Goal: Find specific page/section: Find specific page/section

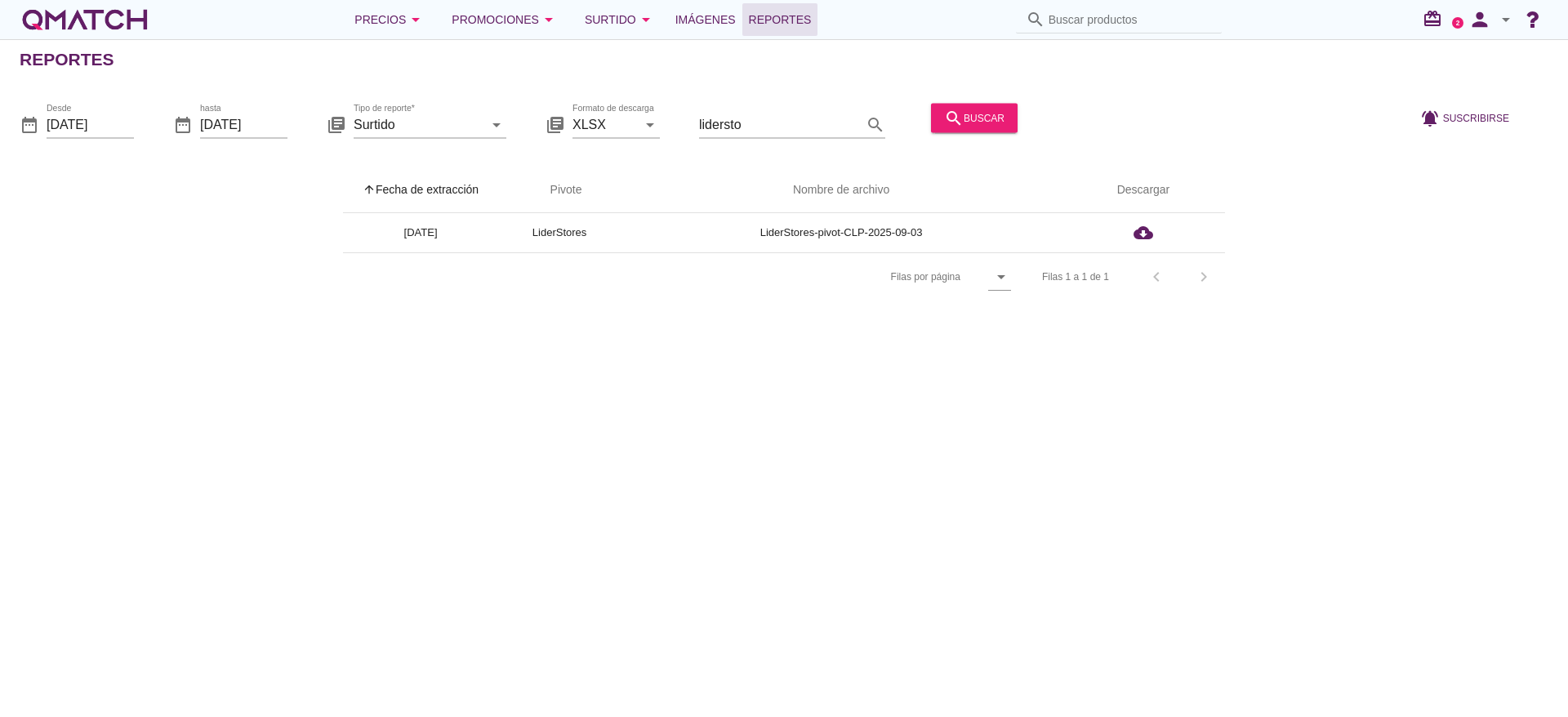
click at [1077, 20] on input "Buscar productos" at bounding box center [1130, 19] width 163 height 26
paste input "7804033000029"
type input "7804033000029"
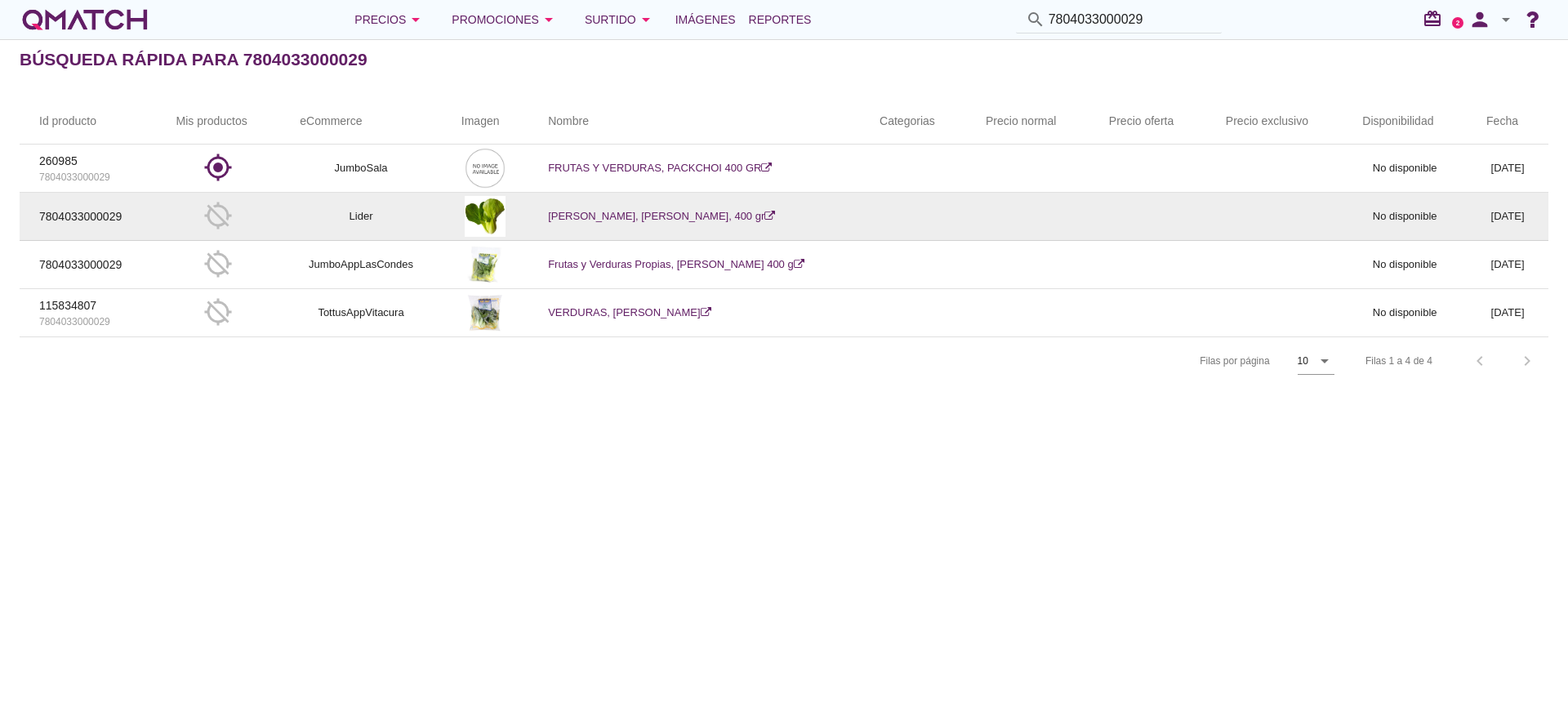
click at [640, 210] on link "[PERSON_NAME], [PERSON_NAME], 400 gr" at bounding box center [662, 216] width 227 height 13
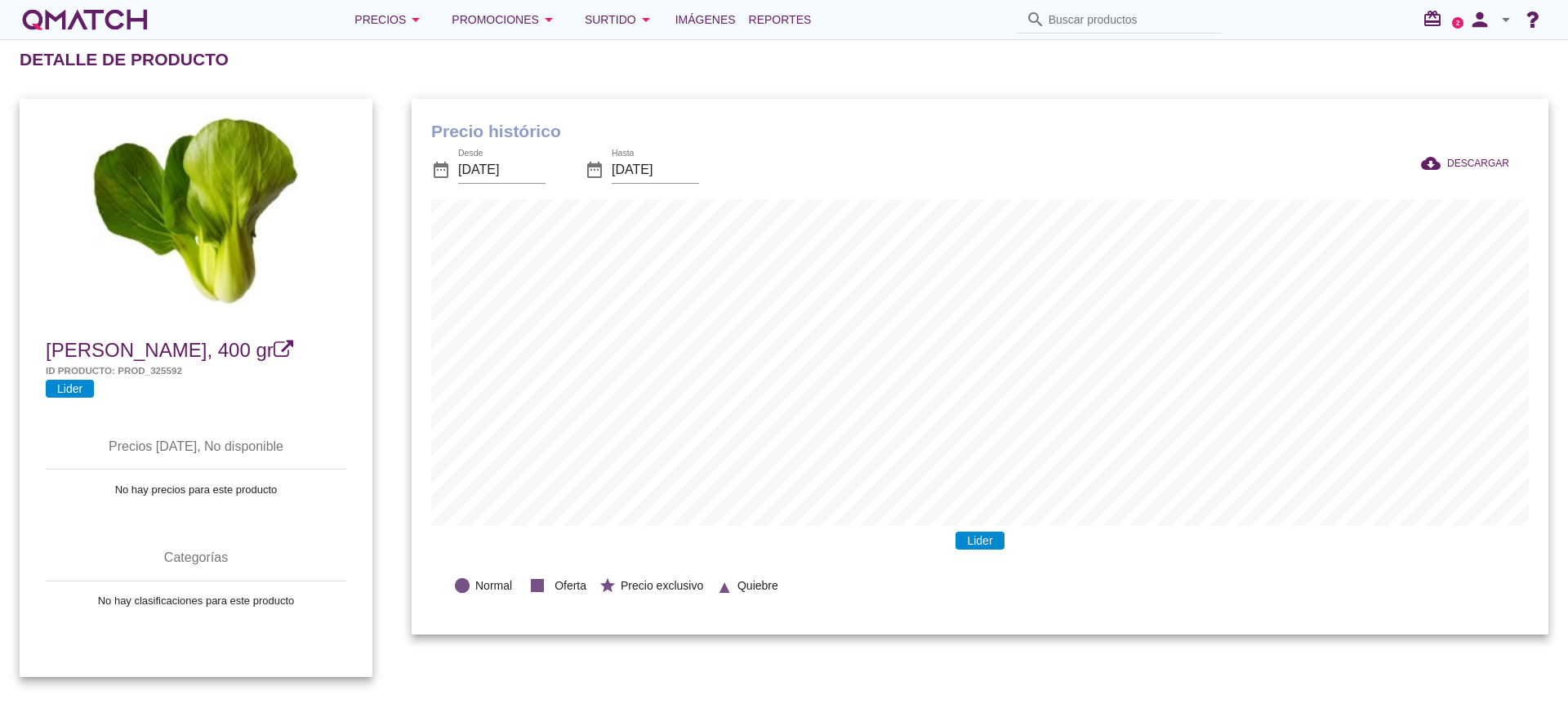
scroll to position [536, 1137]
click at [154, 357] on span "[PERSON_NAME], 400 gr" at bounding box center [159, 350] width 228 height 22
